Goal: Communication & Community: Ask a question

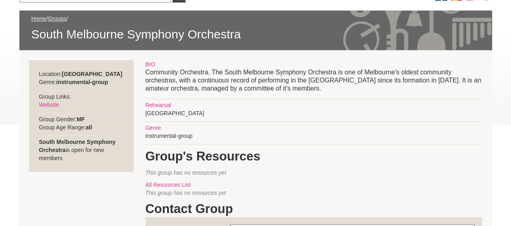
scroll to position [126, 0]
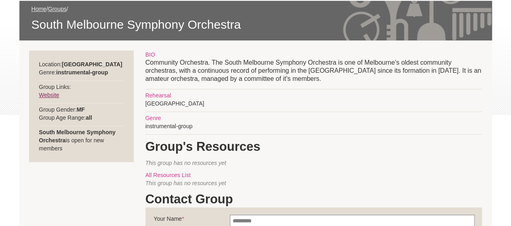
click at [57, 94] on link "Website" at bounding box center [49, 95] width 20 height 6
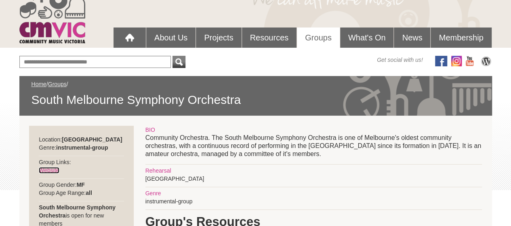
scroll to position [50, 0]
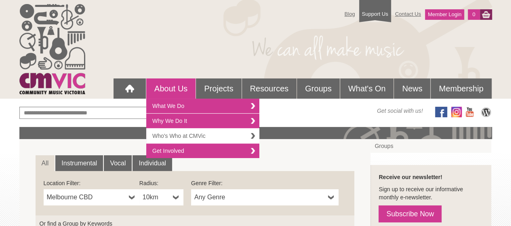
click at [240, 134] on link "Who's Who at CMVic" at bounding box center [202, 135] width 113 height 15
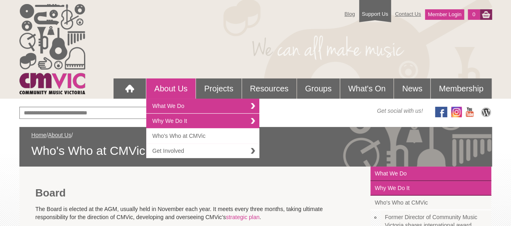
click at [175, 147] on link "Get Involved" at bounding box center [202, 150] width 113 height 15
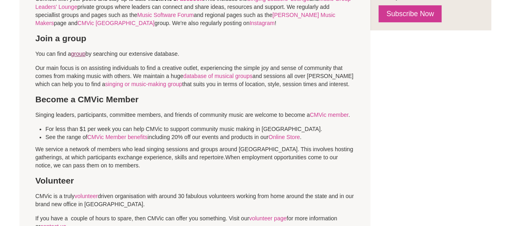
scroll to position [293, 0]
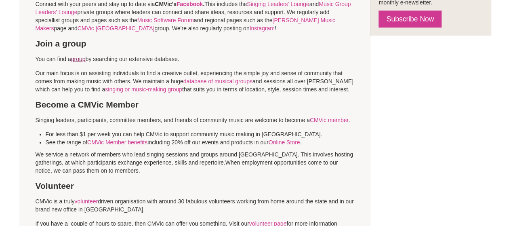
click at [80, 61] on link "group" at bounding box center [78, 59] width 15 height 6
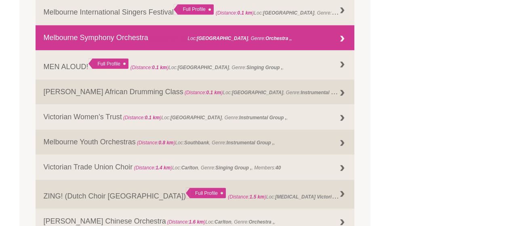
scroll to position [730, 0]
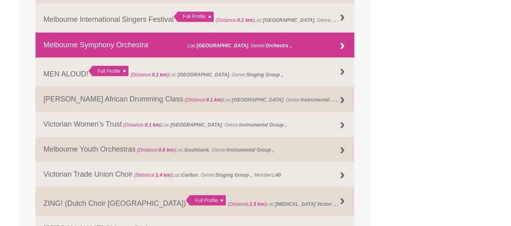
click at [267, 52] on link "Melbourne Symphony Orchestra (Distance: 0.1 km ) Loc: Melbourne , Genre: Orches…" at bounding box center [195, 44] width 319 height 25
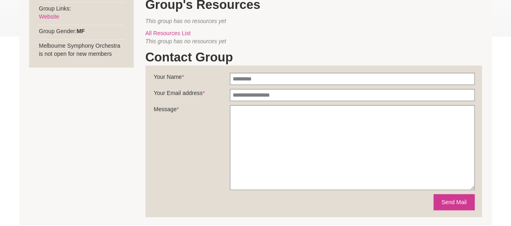
scroll to position [207, 0]
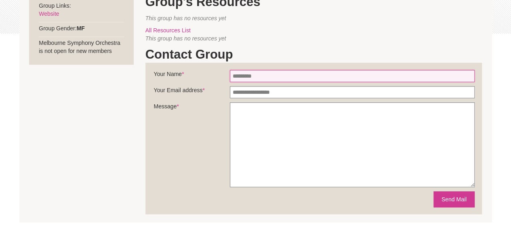
click at [261, 76] on input "Your Name *" at bounding box center [352, 76] width 245 height 12
type input "*********"
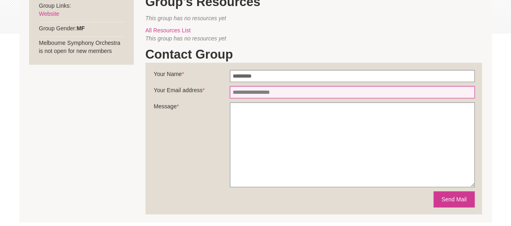
type input "**********"
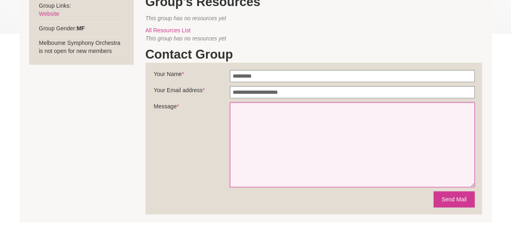
click at [271, 113] on textarea "Message *" at bounding box center [352, 144] width 245 height 85
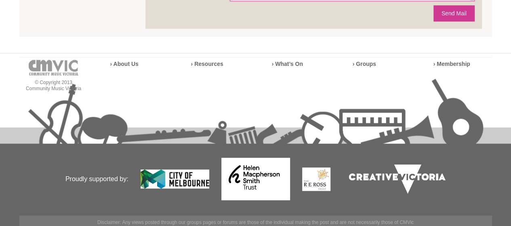
scroll to position [393, 0]
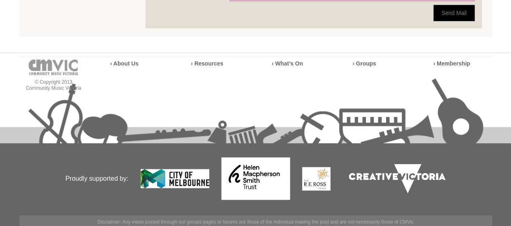
type textarea "**********"
click at [450, 18] on button "Send Mail" at bounding box center [453, 13] width 41 height 16
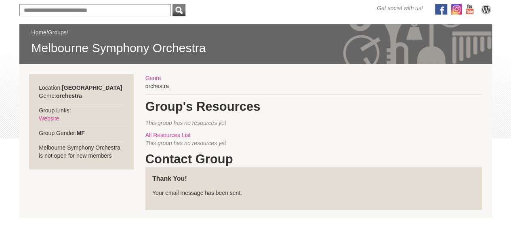
scroll to position [99, 0]
